Goal: Check status: Check status

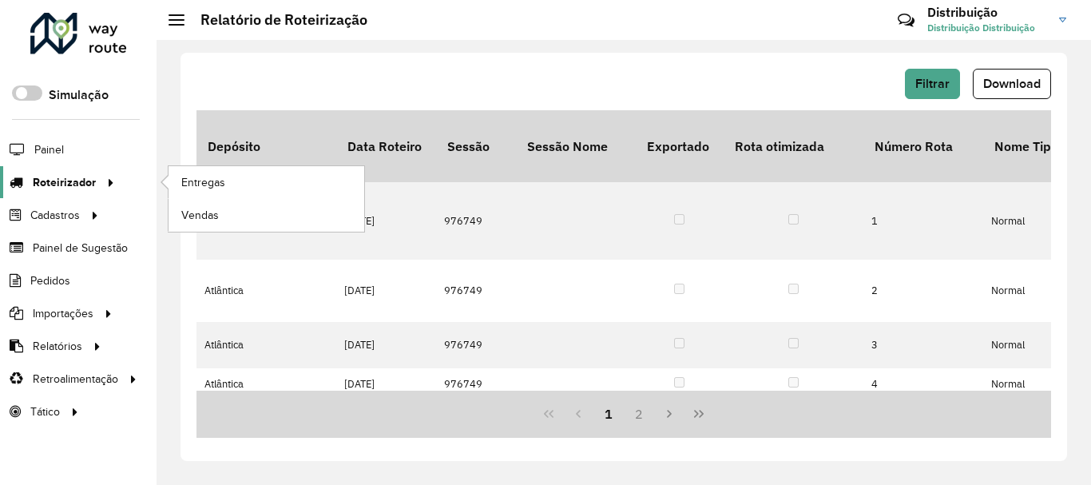
click at [71, 179] on span "Roteirizador" at bounding box center [64, 182] width 63 height 17
click at [239, 185] on link "Entregas" at bounding box center [266, 182] width 196 height 32
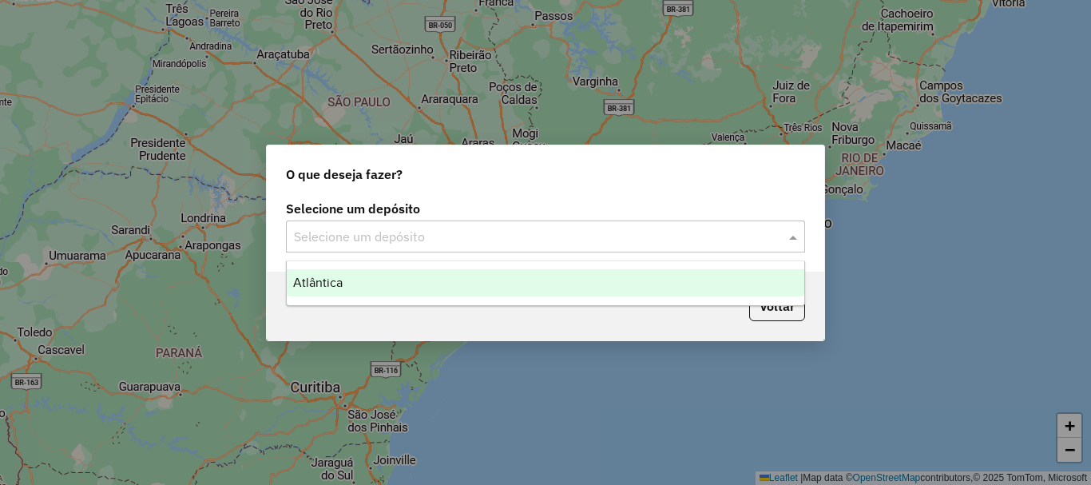
click at [473, 241] on input "text" at bounding box center [529, 237] width 471 height 19
click at [401, 276] on div "Atlântica" at bounding box center [545, 282] width 517 height 27
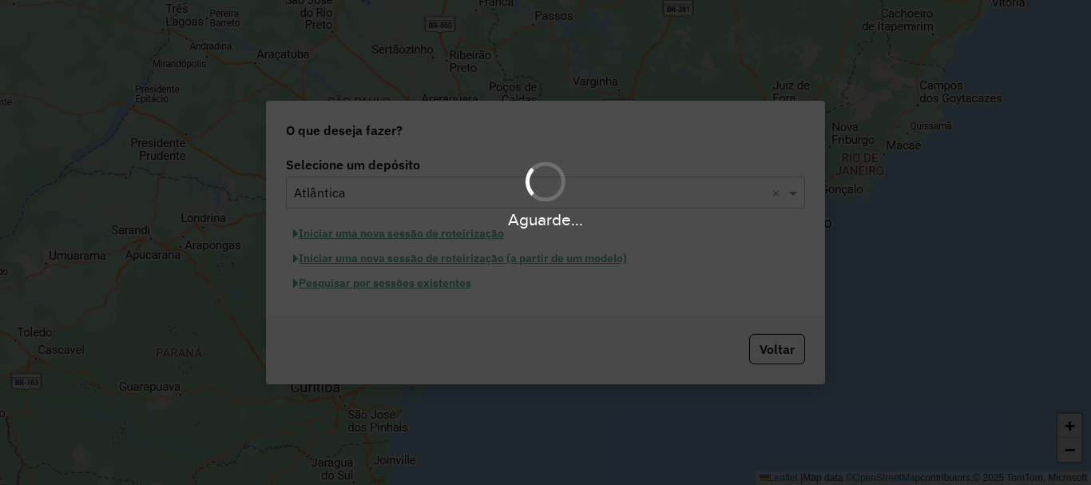
click at [367, 284] on div "Aguarde..." at bounding box center [545, 242] width 1091 height 485
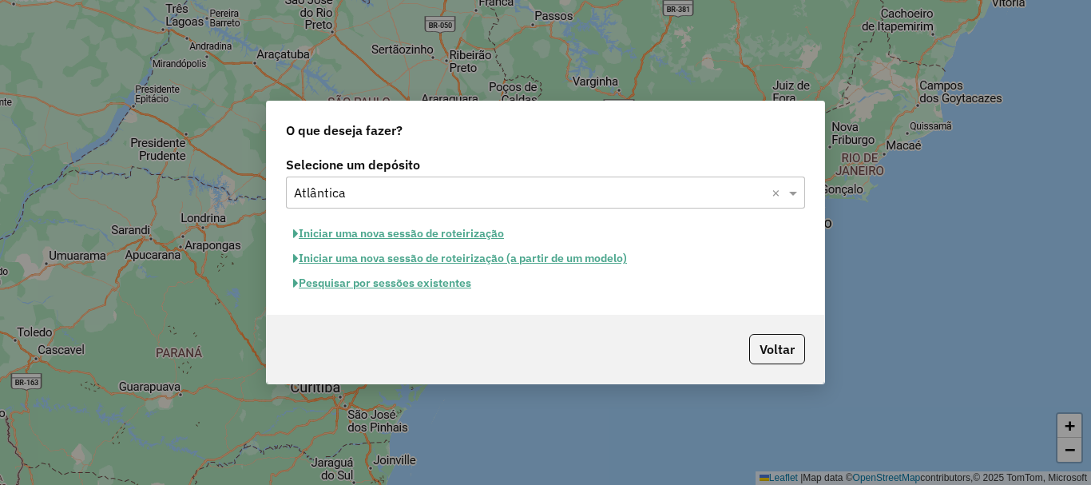
click at [368, 284] on button "Pesquisar por sessões existentes" at bounding box center [382, 283] width 192 height 25
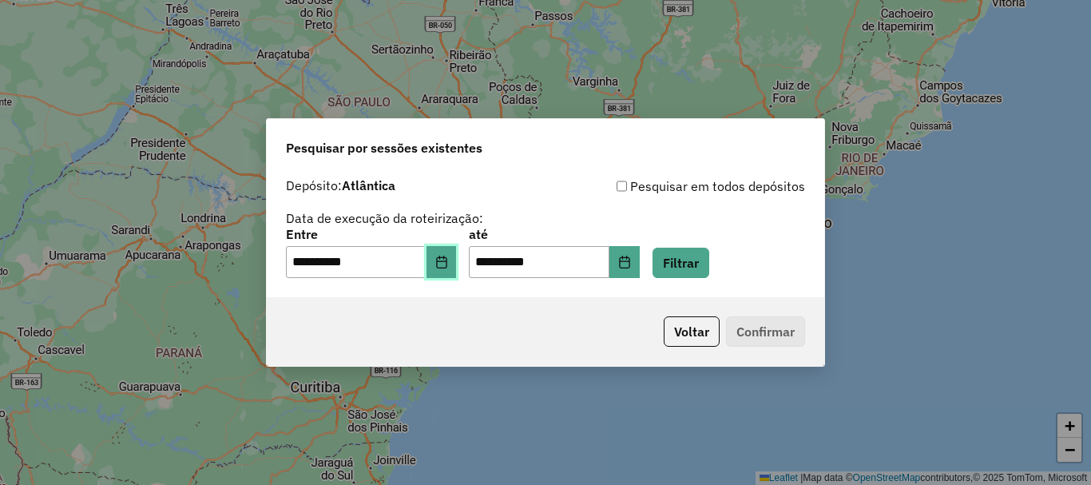
click at [453, 275] on button "Choose Date" at bounding box center [441, 262] width 30 height 32
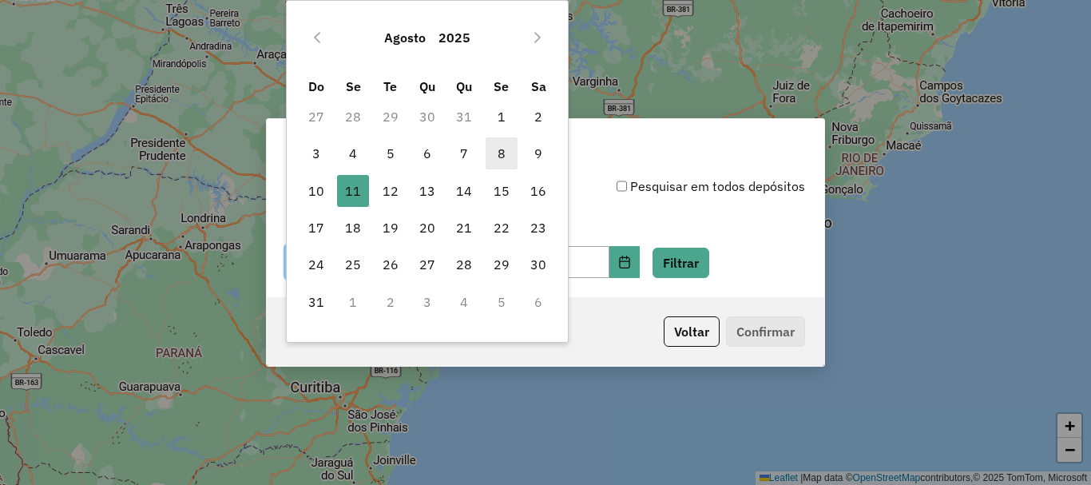
click at [500, 163] on span "8" at bounding box center [501, 153] width 32 height 32
type input "**********"
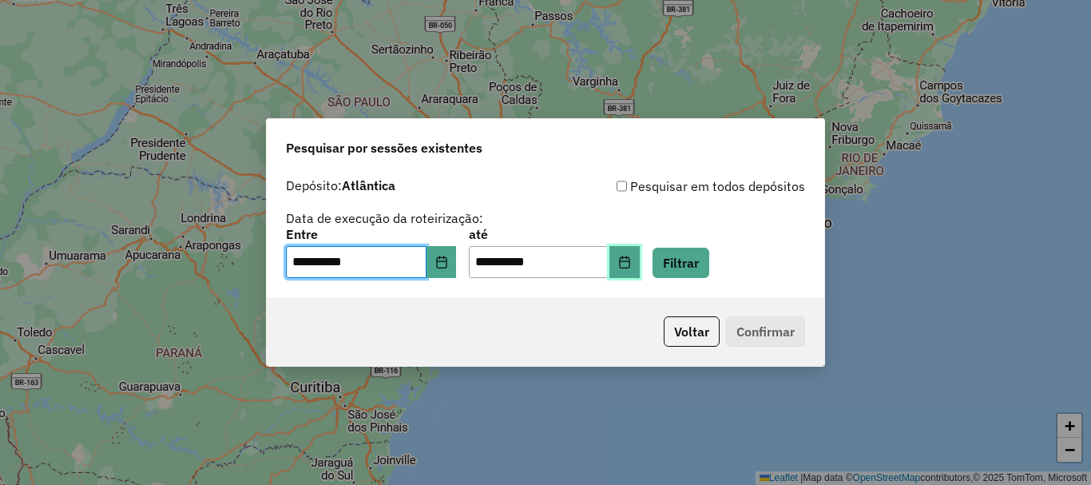
click at [638, 262] on button "Choose Date" at bounding box center [624, 262] width 30 height 32
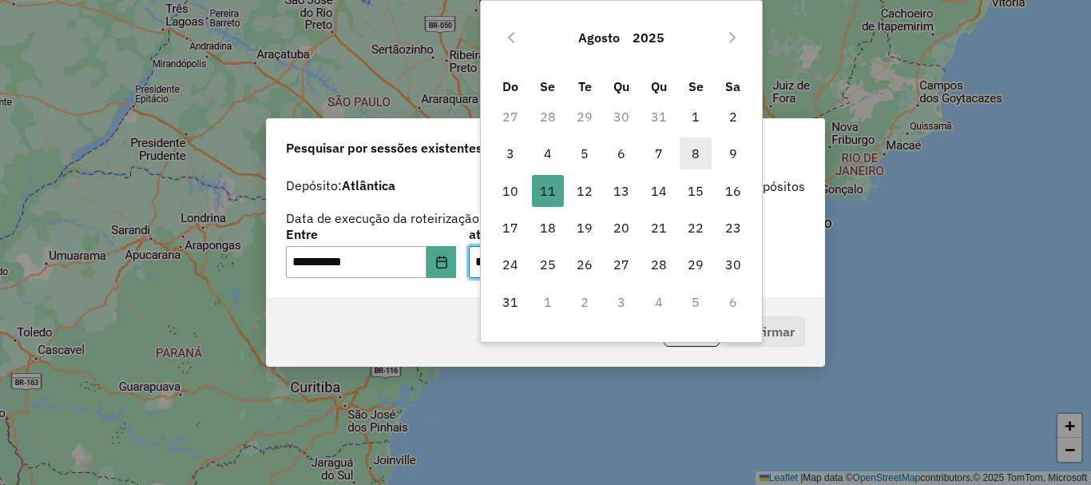
click at [691, 156] on span "8" at bounding box center [695, 153] width 32 height 32
type input "**********"
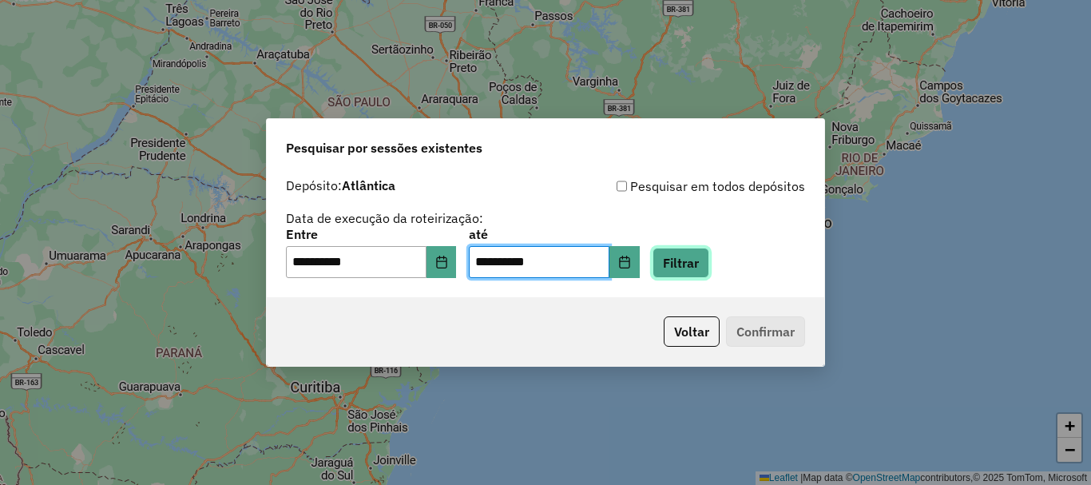
click at [709, 266] on button "Filtrar" at bounding box center [680, 263] width 57 height 30
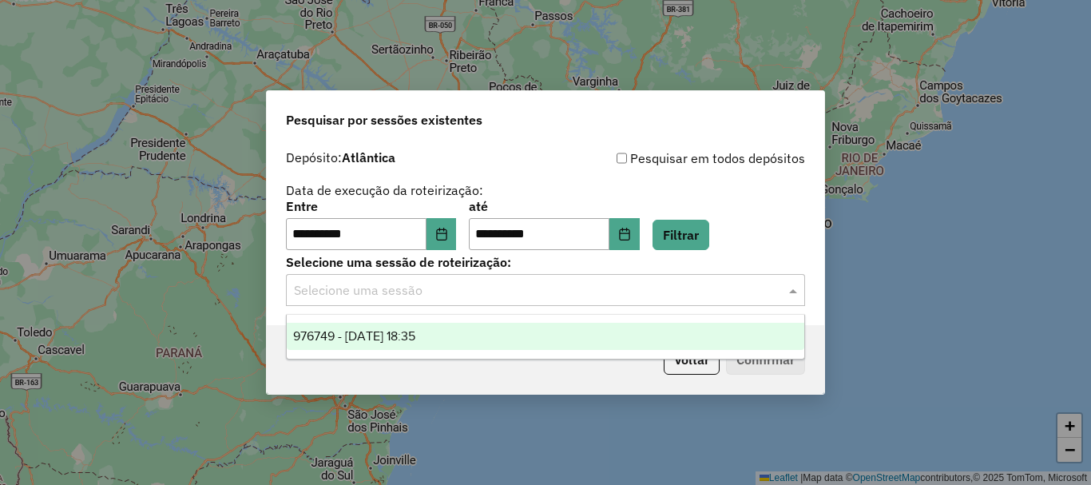
click at [422, 300] on div "Selecione uma sessão" at bounding box center [545, 290] width 519 height 32
drag, startPoint x: 413, startPoint y: 332, endPoint x: 431, endPoint y: 336, distance: 18.8
click at [414, 334] on span "976749 - [DATE] 18:35" at bounding box center [354, 336] width 122 height 14
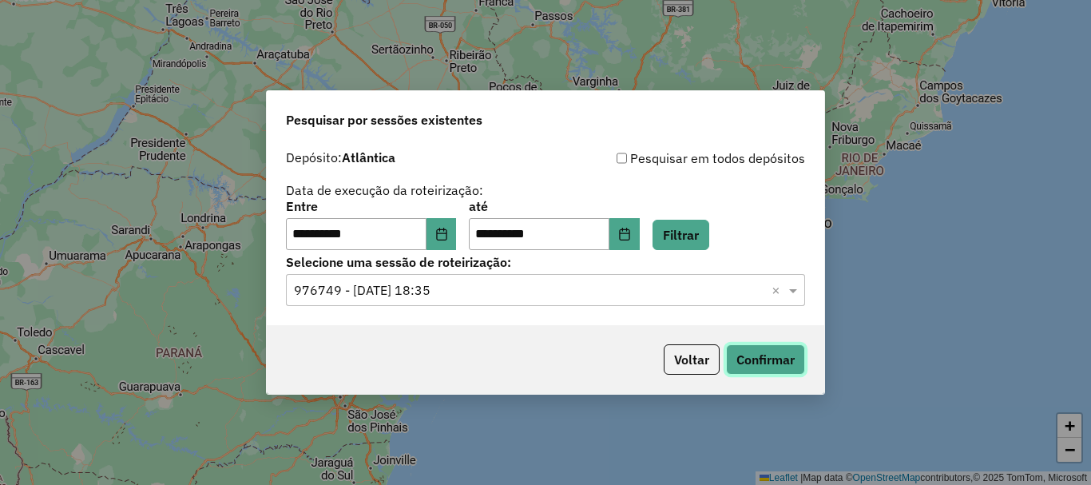
click at [758, 363] on button "Confirmar" at bounding box center [765, 359] width 79 height 30
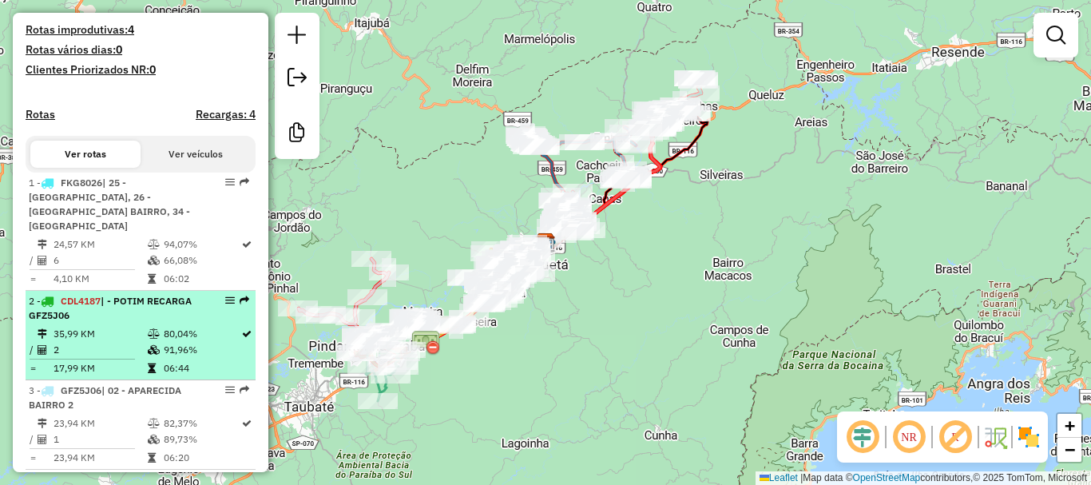
scroll to position [479, 0]
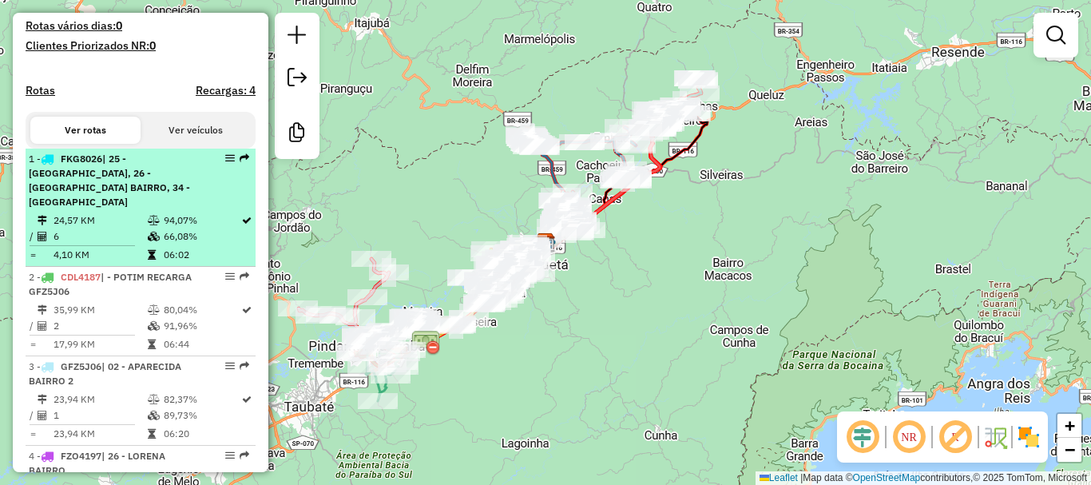
click at [133, 216] on td "24,57 KM" at bounding box center [100, 220] width 94 height 16
select select "**********"
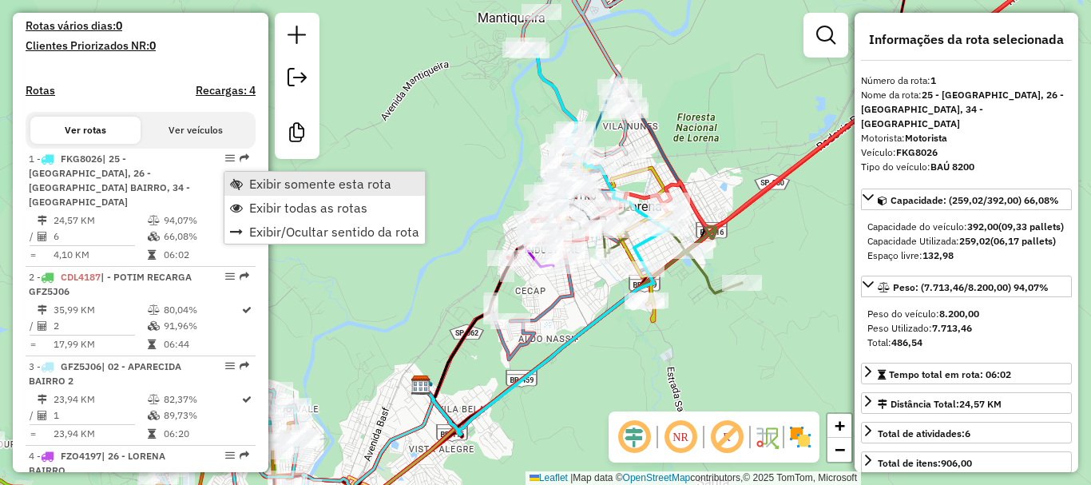
click at [259, 180] on span "Exibir somente esta rota" at bounding box center [320, 183] width 142 height 13
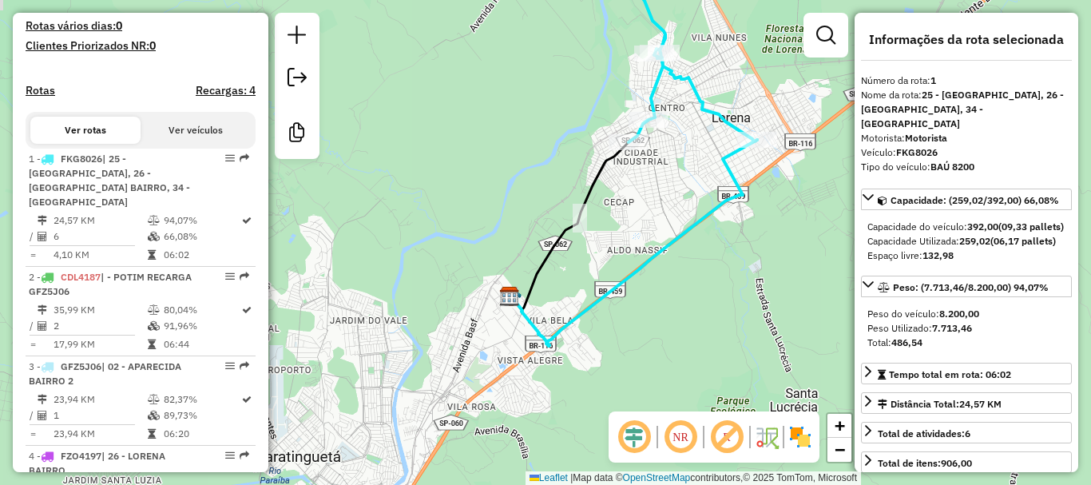
drag, startPoint x: 439, startPoint y: 289, endPoint x: 465, endPoint y: 263, distance: 36.7
click at [465, 263] on div "Janela de atendimento Grade de atendimento Capacidade Transportadoras Veículos …" at bounding box center [545, 242] width 1091 height 485
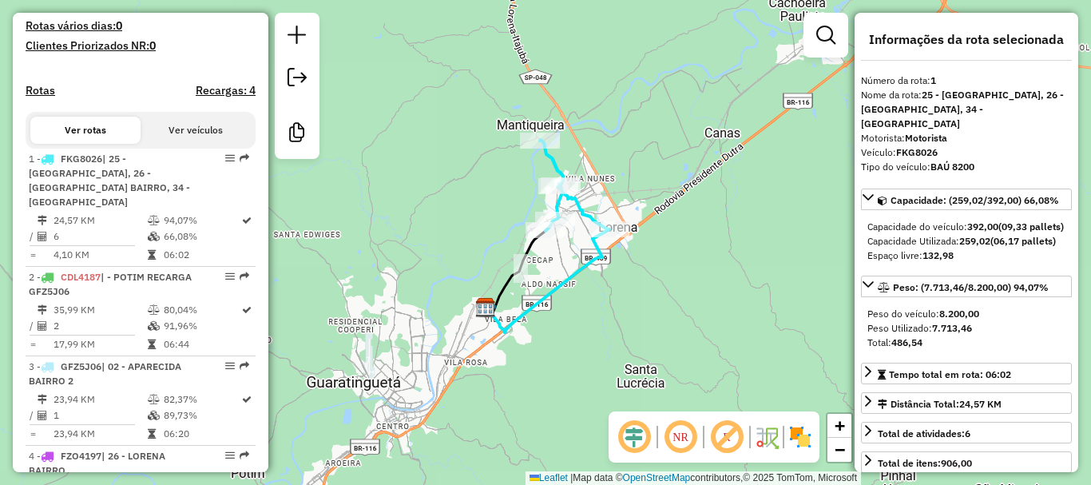
drag, startPoint x: 467, startPoint y: 230, endPoint x: 465, endPoint y: 257, distance: 27.2
click at [465, 257] on div "Janela de atendimento Grade de atendimento Capacidade Transportadoras Veículos …" at bounding box center [545, 242] width 1091 height 485
